Goal: Find specific fact: Find specific page/section

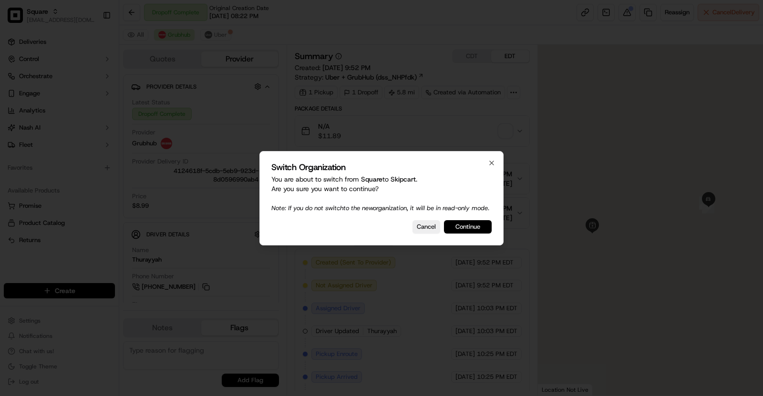
click at [466, 227] on button "Continue" at bounding box center [468, 226] width 48 height 13
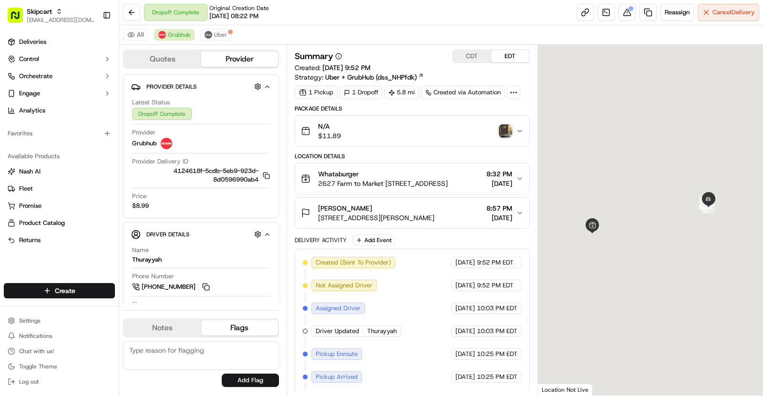
click at [435, 220] on span "3710 Woodcreek Glen Ln, Houston, TX 77073, USA" at bounding box center [376, 218] width 116 height 10
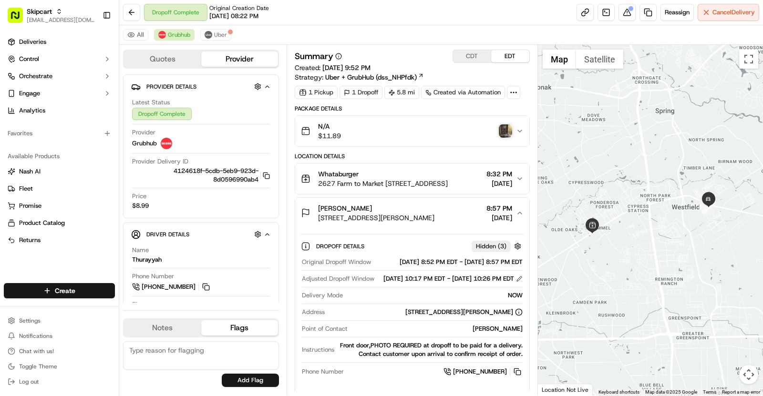
click at [507, 127] on img "button" at bounding box center [505, 131] width 13 height 13
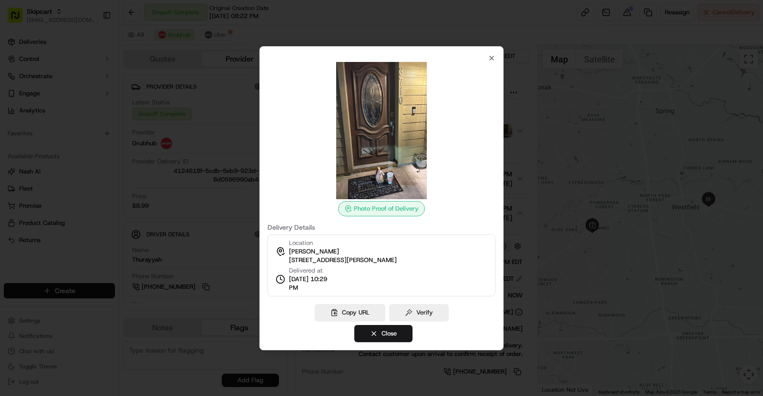
click at [697, 224] on div at bounding box center [381, 198] width 763 height 396
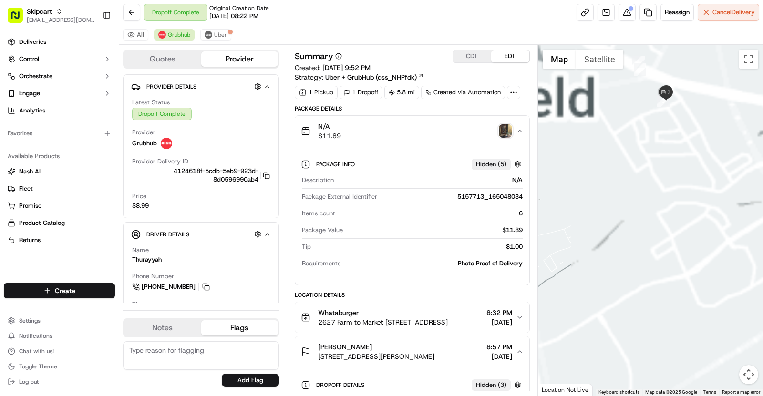
drag, startPoint x: 726, startPoint y: 188, endPoint x: 559, endPoint y: 223, distance: 170.1
click at [565, 219] on div at bounding box center [651, 220] width 226 height 351
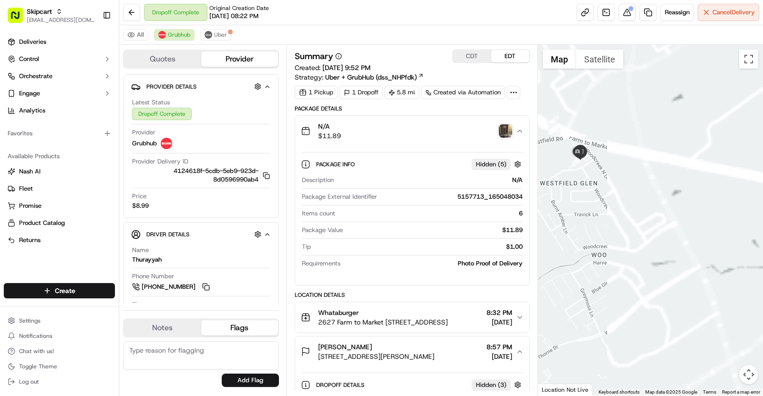
drag, startPoint x: 560, startPoint y: 188, endPoint x: 609, endPoint y: 188, distance: 49.1
click at [608, 188] on div at bounding box center [651, 220] width 226 height 351
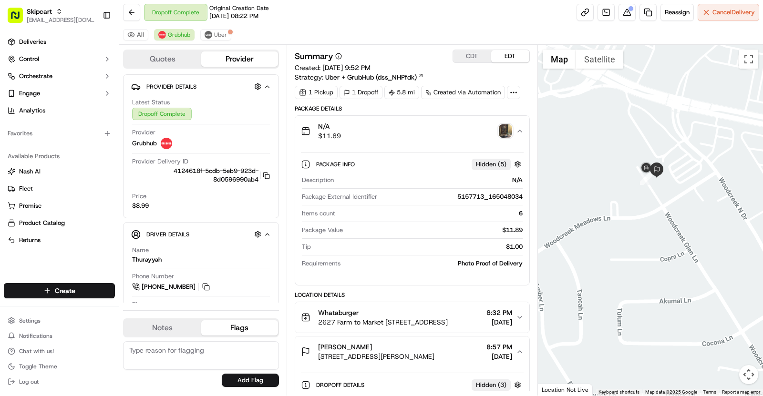
drag, startPoint x: 315, startPoint y: 353, endPoint x: 458, endPoint y: 359, distance: 142.3
click at [458, 359] on button "Maria Arriaga 3710 Woodcreek Glen Ln, Houston, TX 77073, USA 8:57 PM 09/06/2025" at bounding box center [412, 352] width 234 height 31
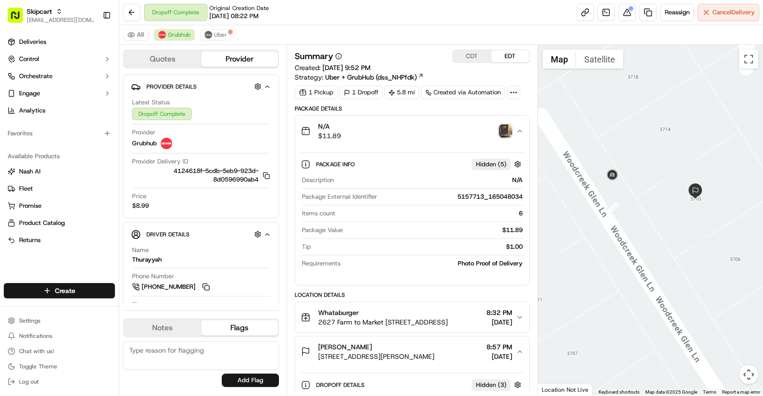
drag, startPoint x: 684, startPoint y: 237, endPoint x: 665, endPoint y: 236, distance: 19.1
click at [665, 236] on div at bounding box center [651, 220] width 226 height 351
click at [508, 133] on img "button" at bounding box center [505, 131] width 13 height 13
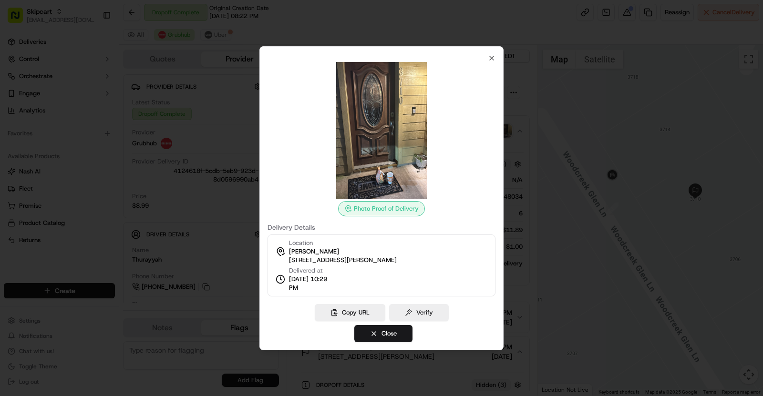
click at [542, 177] on div at bounding box center [381, 198] width 763 height 396
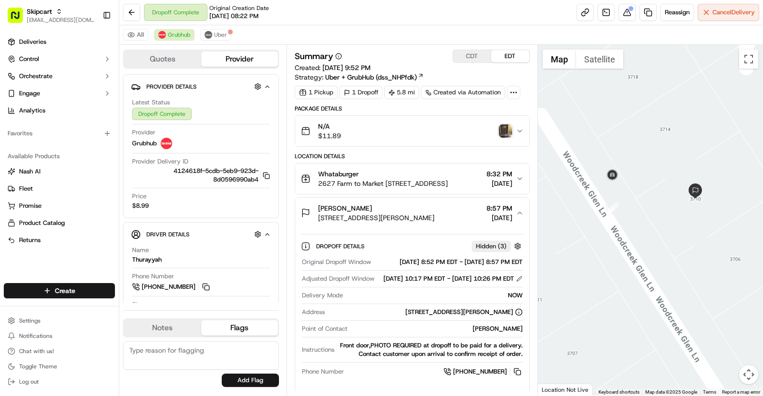
click at [503, 128] on img "button" at bounding box center [505, 131] width 13 height 13
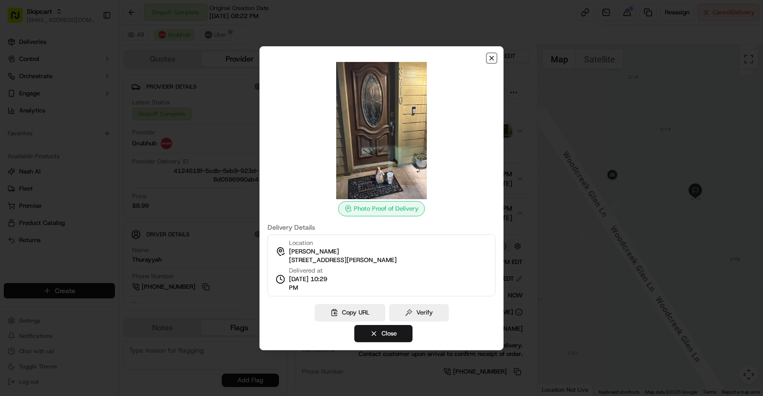
click at [491, 59] on icon "button" at bounding box center [492, 58] width 4 height 4
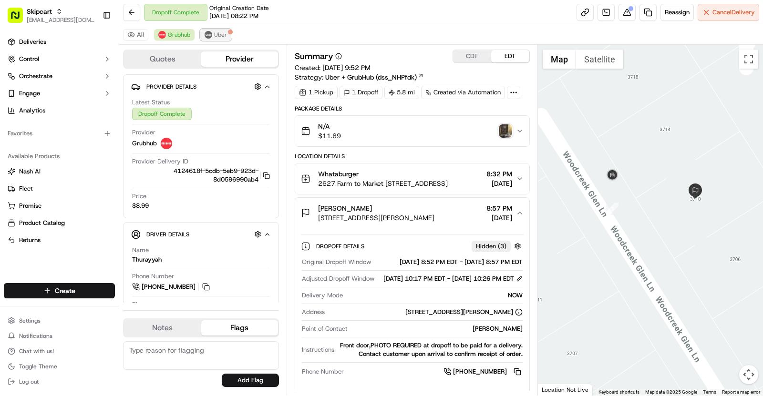
click at [222, 36] on span "Uber" at bounding box center [220, 35] width 13 height 8
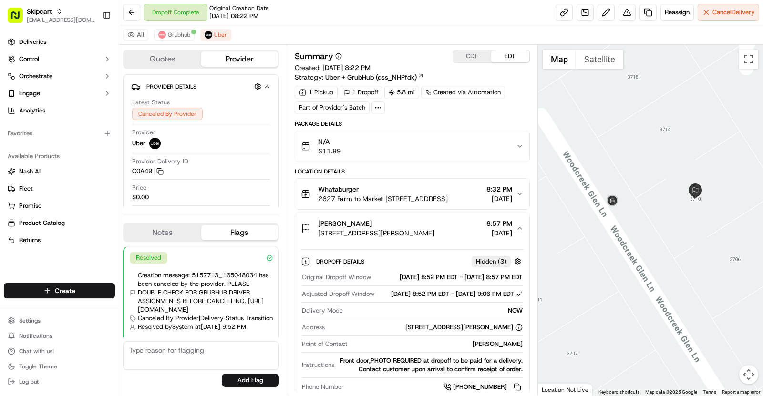
click at [164, 28] on div "All Grubhub Uber" at bounding box center [441, 35] width 644 height 20
click at [168, 33] on span "Grubhub" at bounding box center [179, 35] width 22 height 8
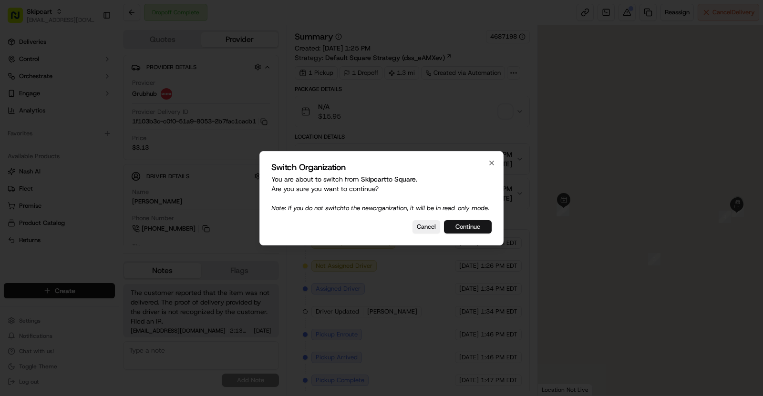
click at [464, 231] on button "Continue" at bounding box center [468, 226] width 48 height 13
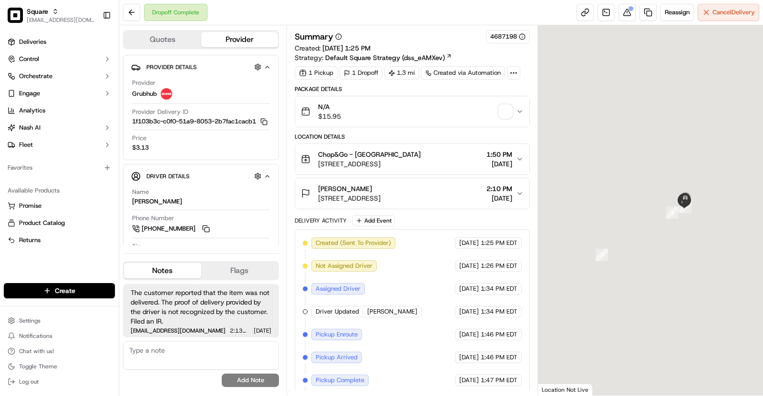
drag, startPoint x: 737, startPoint y: 218, endPoint x: 676, endPoint y: 212, distance: 61.3
click at [676, 212] on div at bounding box center [651, 210] width 226 height 371
click at [507, 115] on img "button" at bounding box center [505, 111] width 13 height 13
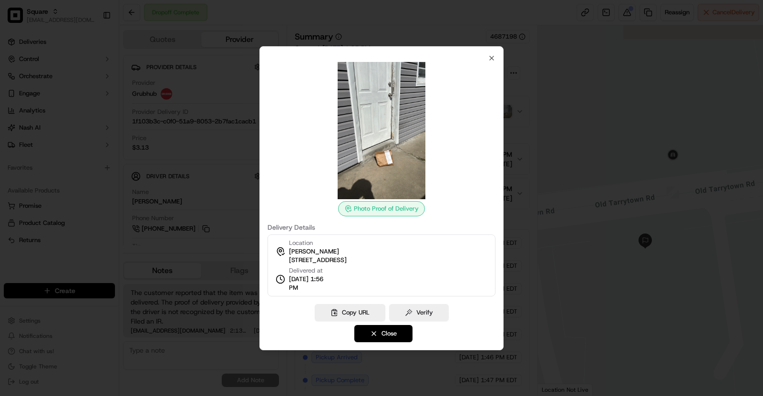
click at [540, 155] on div at bounding box center [381, 198] width 763 height 396
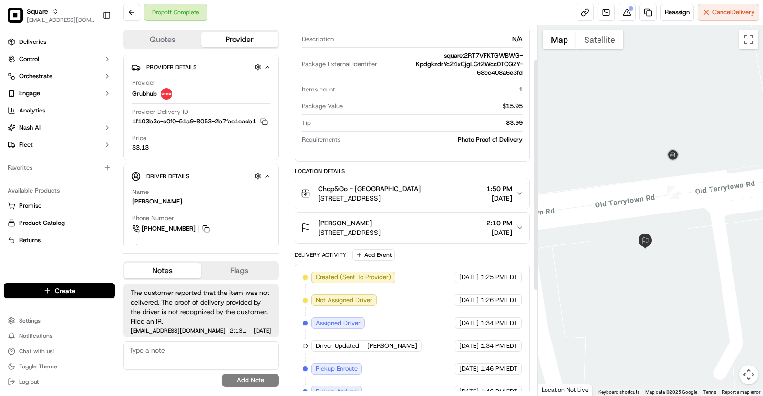
scroll to position [160, 0]
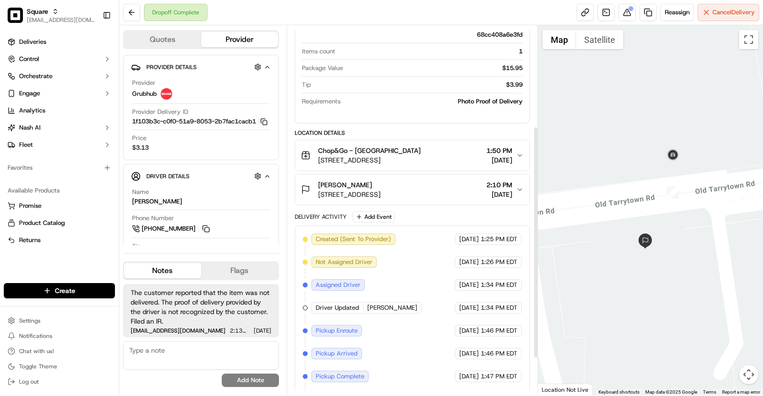
click at [380, 190] on span "303 Old Tarrytown Rd, White Plains, NY 10603, USA" at bounding box center [349, 195] width 62 height 10
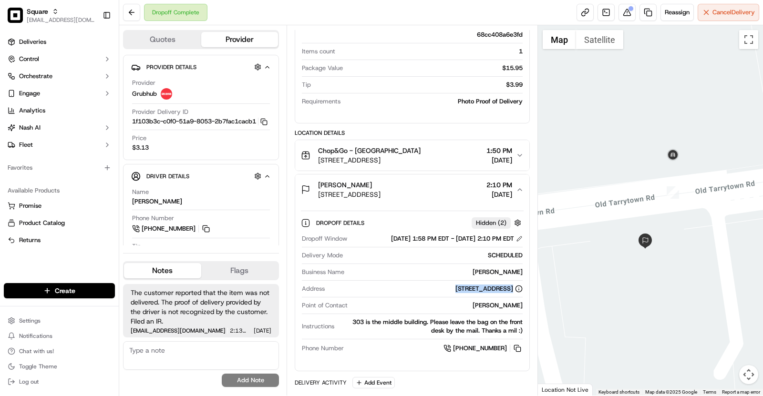
drag, startPoint x: 352, startPoint y: 287, endPoint x: 513, endPoint y: 290, distance: 161.7
click at [513, 290] on div "Address 303 Old Tarrytown Rd, White Plains, NY 10603, USA" at bounding box center [412, 291] width 221 height 13
copy div "303 Old Tarrytown Rd, White Plains, NY 10603, USA"
click at [267, 123] on icon "button" at bounding box center [263, 121] width 7 height 7
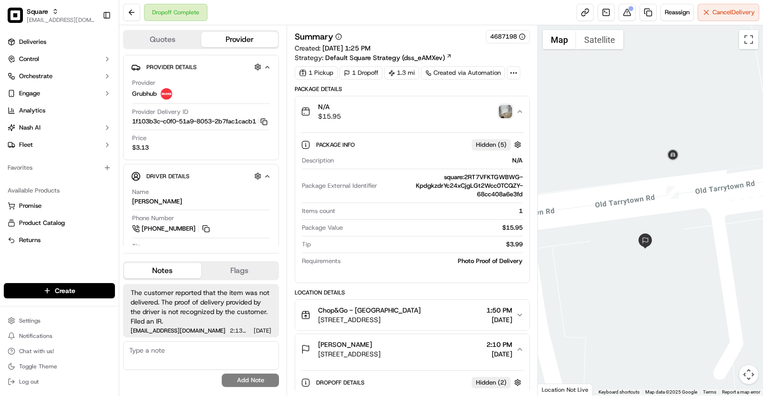
click at [506, 105] on img "button" at bounding box center [505, 111] width 13 height 13
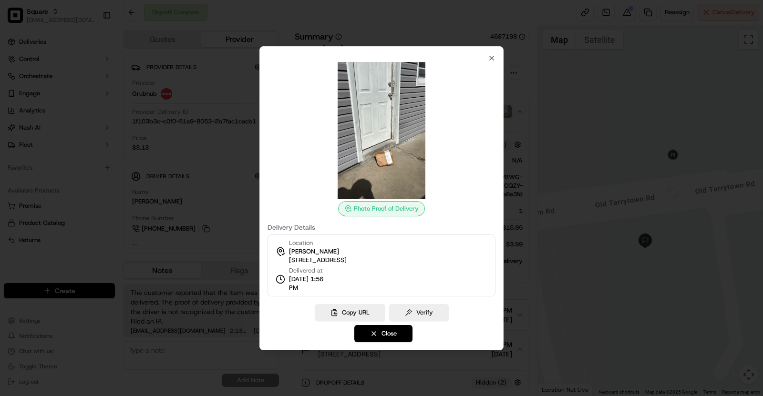
click at [379, 159] on img at bounding box center [381, 130] width 137 height 137
click at [493, 54] on div "Photo Proof of Delivery Delivery Details Location Elliot Plaut 303 Old Tarrytow…" at bounding box center [382, 198] width 244 height 304
click at [492, 59] on icon "button" at bounding box center [492, 58] width 4 height 4
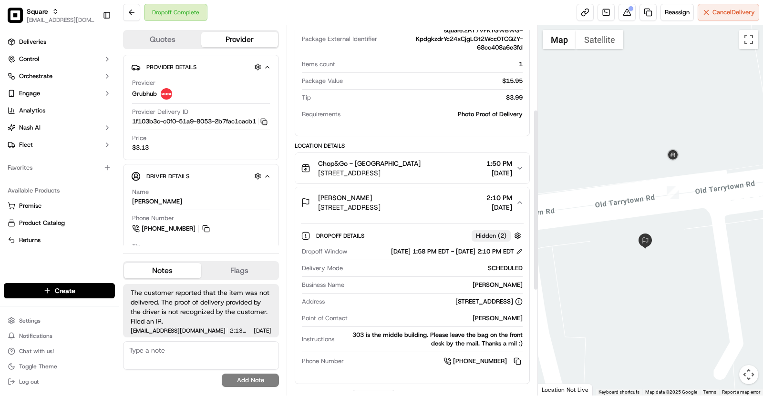
scroll to position [172, 0]
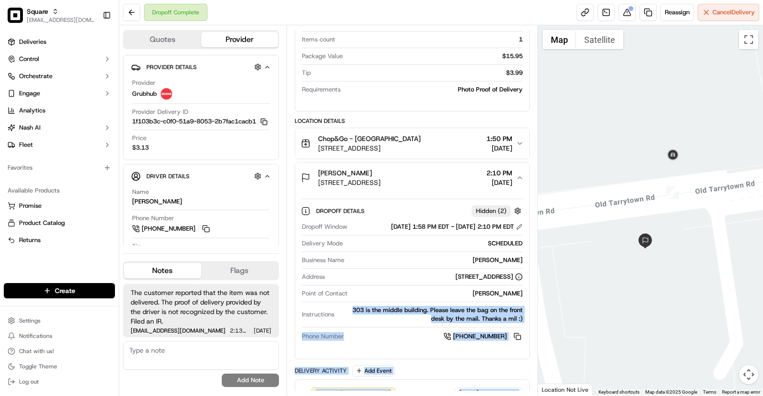
drag, startPoint x: 347, startPoint y: 305, endPoint x: 531, endPoint y: 315, distance: 184.4
click at [531, 315] on div "Summary 4687198 Created: 09/18/2025 1:25 PM Strategy: Default Square Strategy (…" at bounding box center [412, 210] width 251 height 371
copy div "303 is the middle building. Please leave the bag on the front desk by the mail.…"
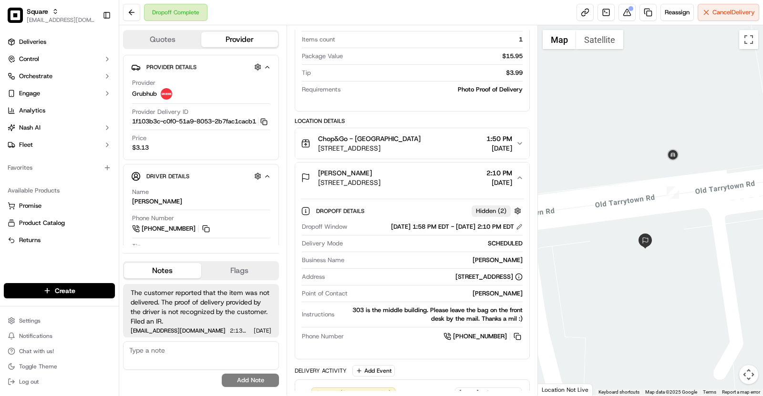
click at [531, 315] on div "Summary 4687198 Created: 09/18/2025 1:25 PM Strategy: Default Square Strategy (…" at bounding box center [412, 210] width 251 height 371
click at [474, 309] on div "303 is the middle building. Please leave the bag on the front desk by the mail.…" at bounding box center [430, 314] width 185 height 17
copy div "303 is the middle building. Please leave the bag on the front desk by the mail.…"
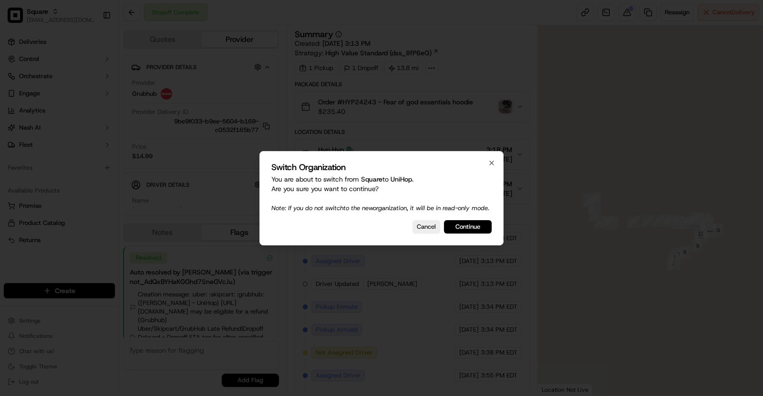
scroll to position [13, 0]
click at [468, 227] on button "Continue" at bounding box center [468, 226] width 48 height 13
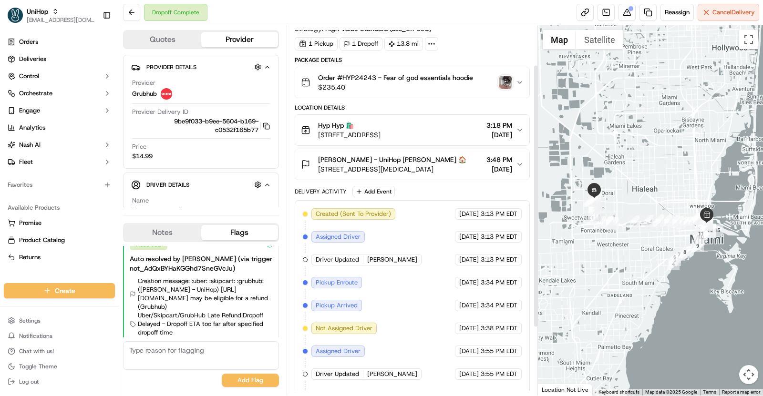
scroll to position [0, 0]
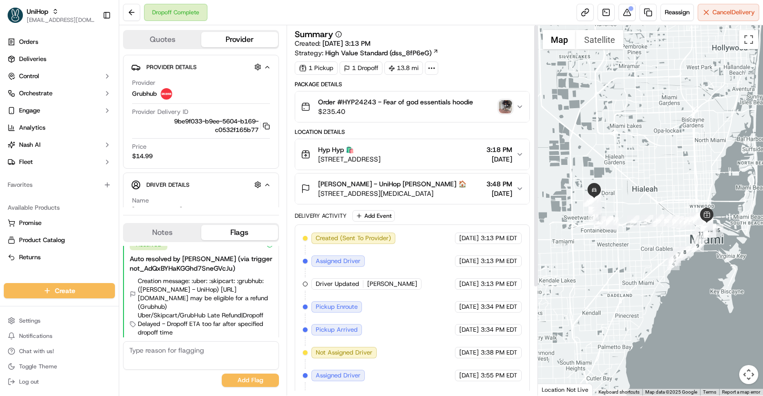
click at [467, 184] on div "Samuel Ospina - UniHop Samuel Ospina 🏠 9701 NW 45th Ln, Doral, FL 33178, USA 3:…" at bounding box center [408, 188] width 215 height 19
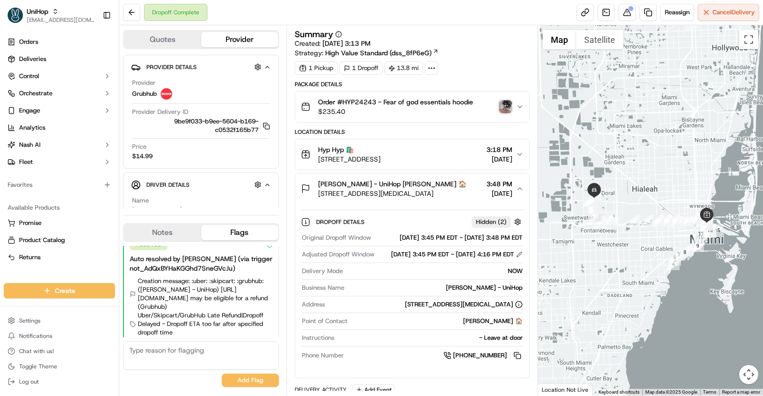
drag, startPoint x: 477, startPoint y: 270, endPoint x: 516, endPoint y: 271, distance: 39.1
click at [516, 259] on div "Sep 17 2025 3:45 PM EDT - Sep 17 2025 4:16 PM EDT" at bounding box center [457, 254] width 132 height 9
copy div "4:16 PM EDT"
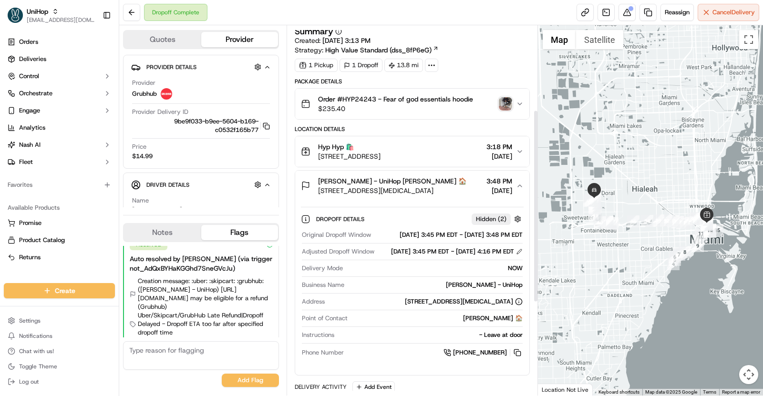
scroll to position [341, 0]
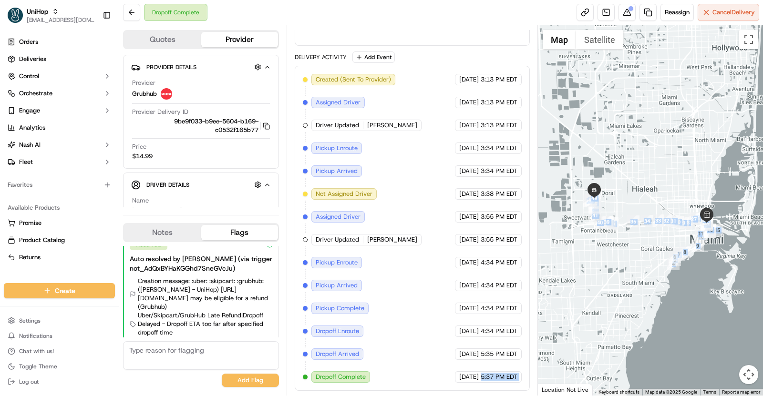
drag, startPoint x: 481, startPoint y: 378, endPoint x: 539, endPoint y: 379, distance: 57.7
click at [539, 379] on div "Quotes Provider Provider Details Hidden ( 4 ) Provider Grubhub Provider Deliver…" at bounding box center [441, 210] width 644 height 371
copy div "5:37 PM EDT ← Move left → Move right ↑ Move up ↓ Move down + Zoom in - Zoom out…"
click at [506, 369] on div "Created (Sent To Provider) Grubhub Sep 17 2025 3:13 PM EDT Assigned Driver Grub…" at bounding box center [412, 228] width 219 height 309
drag, startPoint x: 481, startPoint y: 378, endPoint x: 531, endPoint y: 380, distance: 49.7
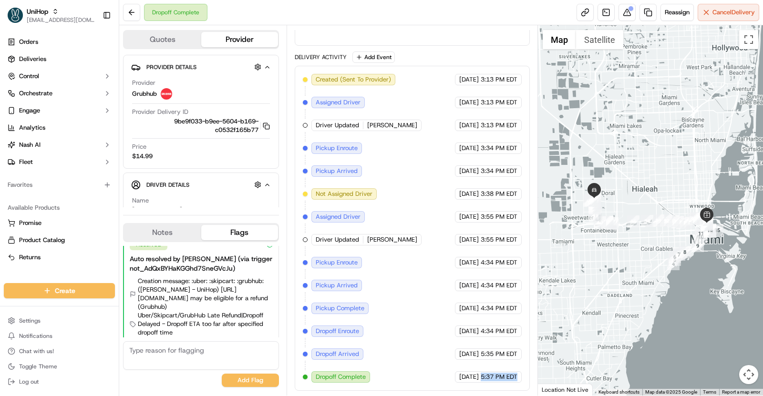
click at [531, 380] on div "Summary Created: Sep 17 2025 3:13 PM Strategy: High Value Standard (dss_8fP6eG)…" at bounding box center [412, 210] width 251 height 371
copy span "5:37 PM EDT"
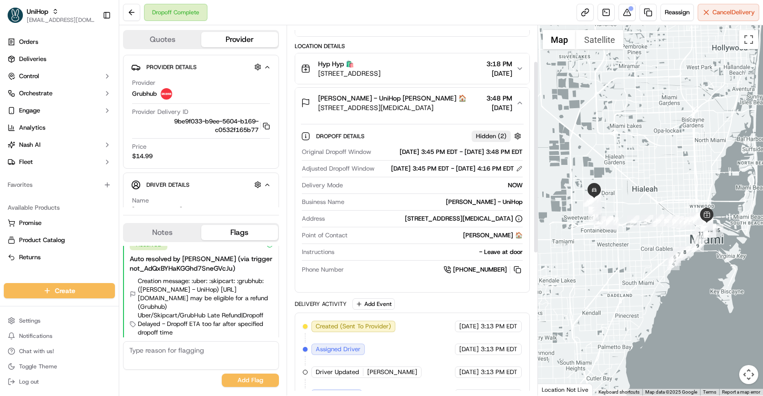
scroll to position [0, 0]
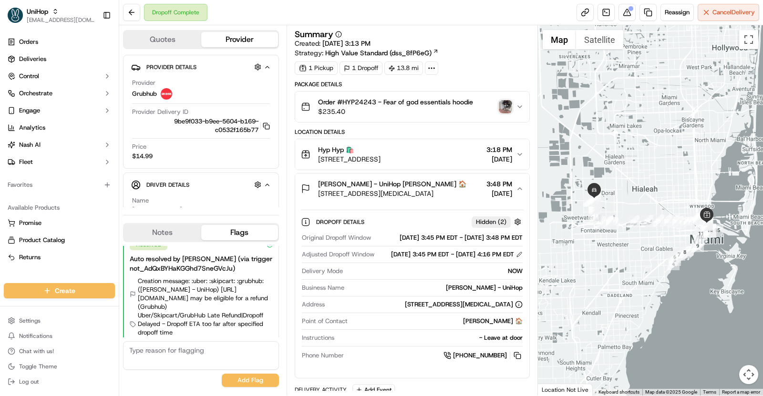
click at [447, 223] on div "Dropoff Details Hidden ( 2 )" at bounding box center [420, 222] width 208 height 12
click at [452, 194] on div "Samuel Ospina - UniHop Samuel Ospina 🏠 9701 NW 45th Ln, Doral, FL 33178, USA 3:…" at bounding box center [408, 188] width 215 height 19
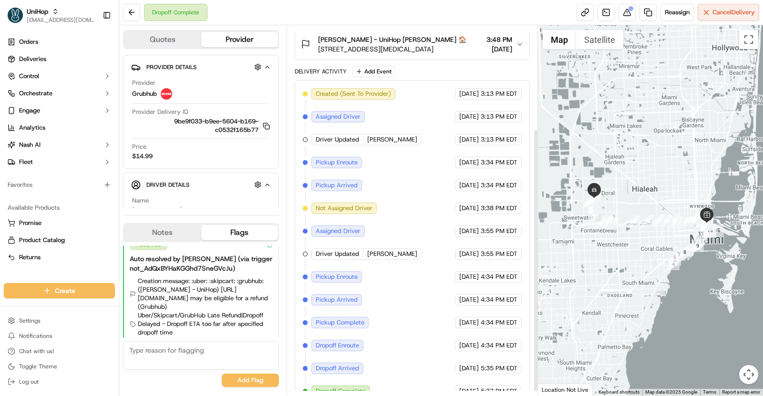
scroll to position [141, 0]
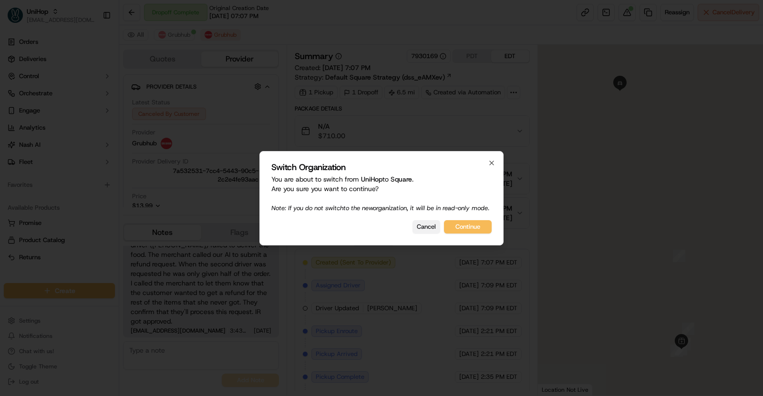
click at [429, 228] on button "Cancel" at bounding box center [427, 226] width 28 height 13
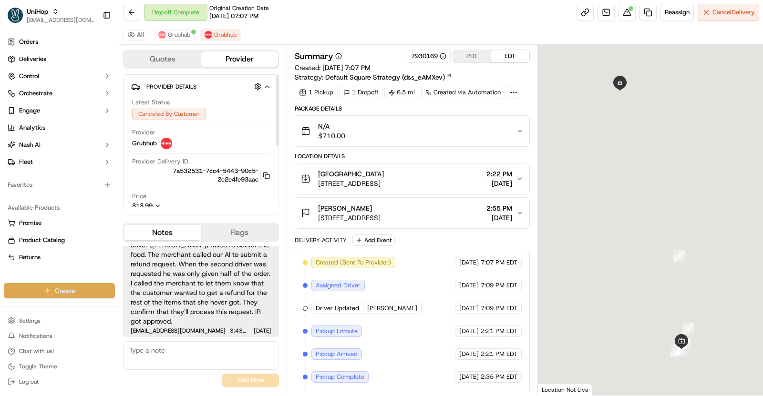
click at [84, 296] on html "UniHop [EMAIL_ADDRESS][DOMAIN_NAME] Toggle Sidebar Orders Deliveries Control Or…" at bounding box center [381, 198] width 763 height 396
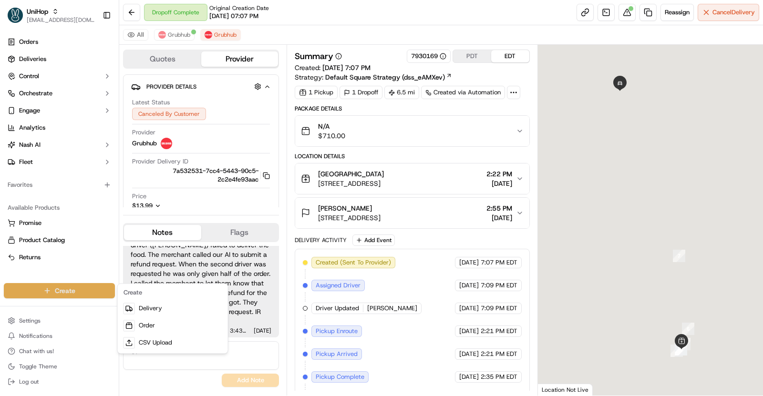
click at [42, 18] on html "UniHop [EMAIL_ADDRESS][DOMAIN_NAME] Toggle Sidebar Orders Deliveries Control Or…" at bounding box center [381, 198] width 763 height 396
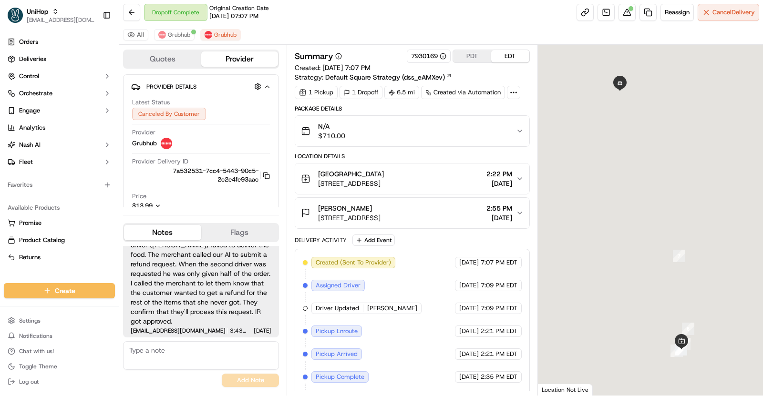
click at [42, 18] on span "[EMAIL_ADDRESS][DOMAIN_NAME]" at bounding box center [61, 20] width 68 height 8
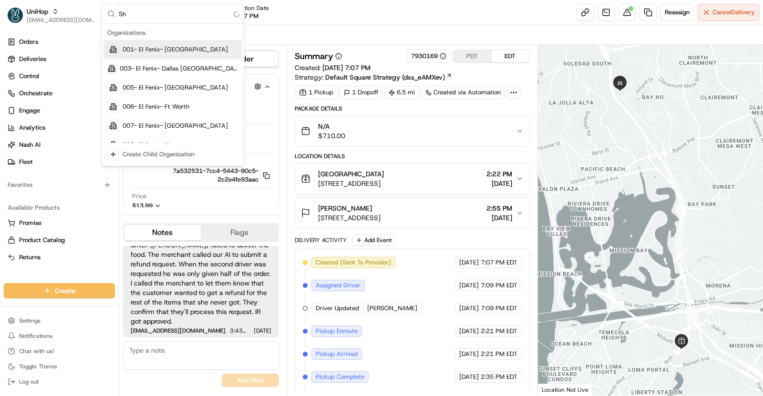
type input "S"
